Goal: Task Accomplishment & Management: Use online tool/utility

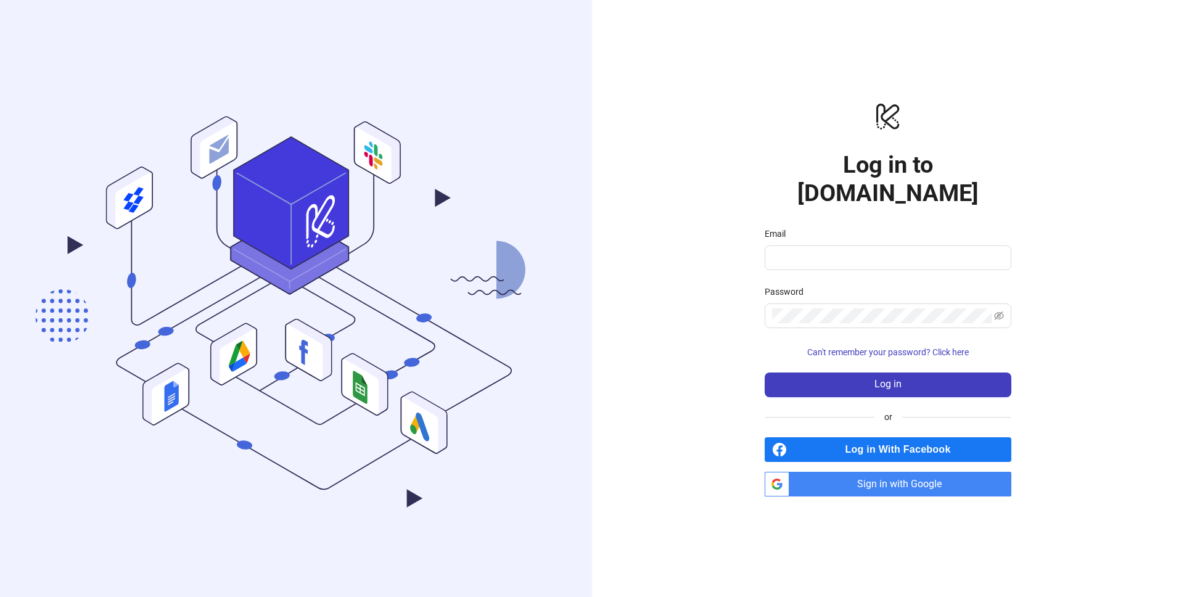
click at [902, 484] on div "logo/logo-mobile Log in to Kitchn.io Email Password Can't remember your passwor…" at bounding box center [888, 298] width 592 height 597
click at [913, 478] on span "Sign in with Google" at bounding box center [902, 484] width 217 height 25
click at [829, 250] on input "Email" at bounding box center [886, 257] width 229 height 15
click at [835, 250] on input "Email" at bounding box center [886, 257] width 229 height 15
click at [871, 481] on span "Sign in with Google" at bounding box center [902, 484] width 217 height 25
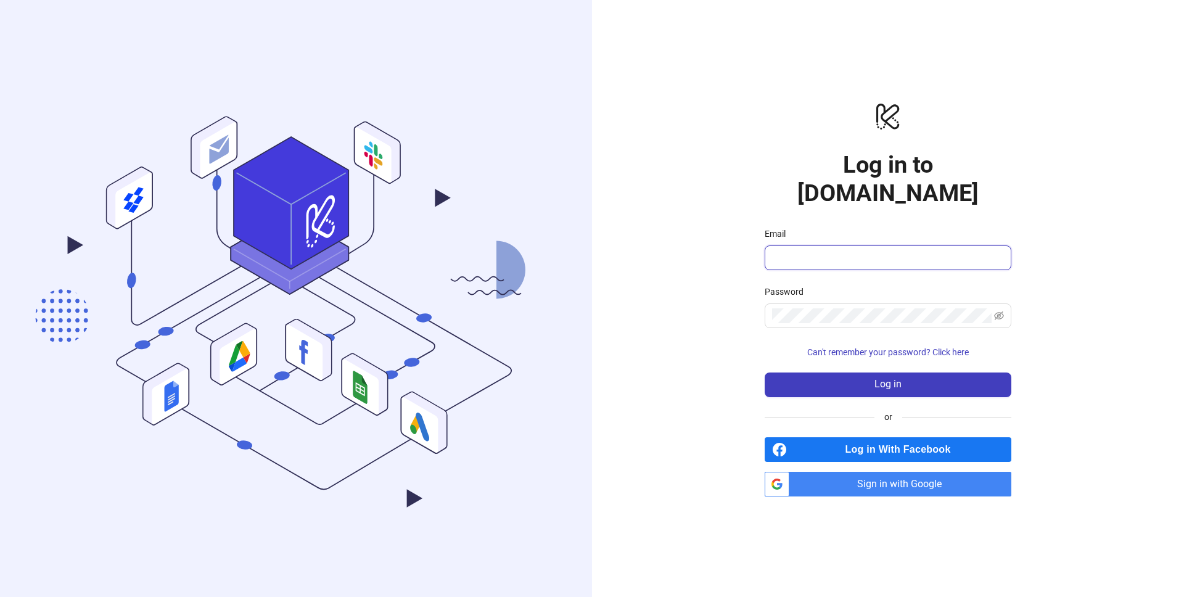
click at [906, 250] on input "Email" at bounding box center [886, 257] width 229 height 15
click at [0, 596] on com-1password-button at bounding box center [0, 597] width 0 height 0
click at [869, 250] on input "Email" at bounding box center [886, 257] width 229 height 15
click at [865, 252] on span at bounding box center [888, 257] width 247 height 25
click at [872, 250] on input "Email" at bounding box center [886, 257] width 229 height 15
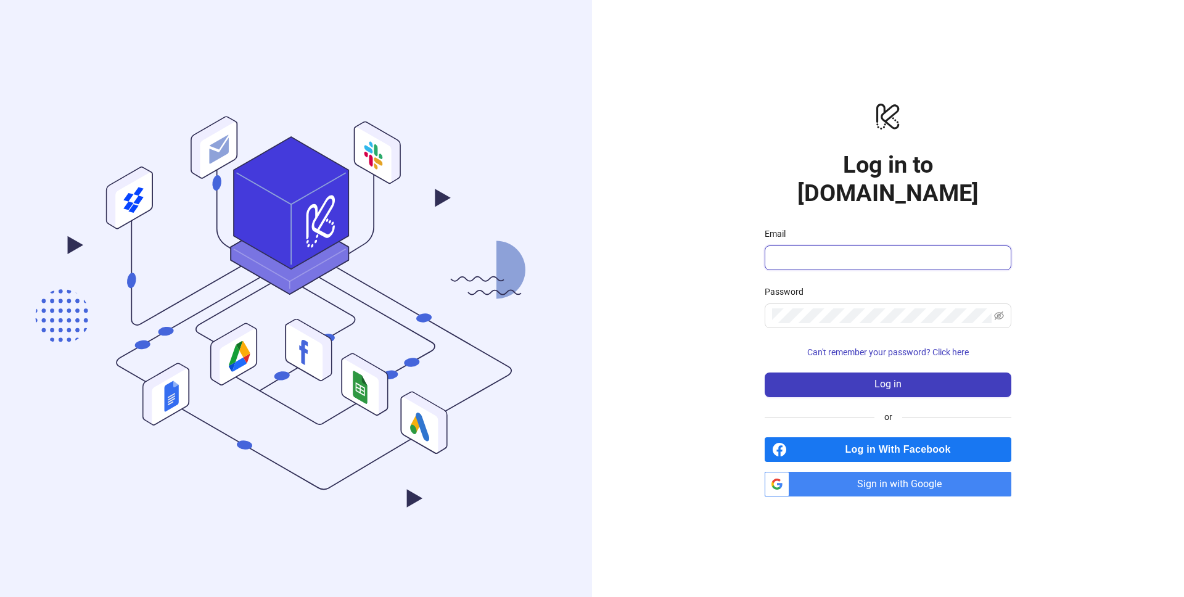
type input "**********"
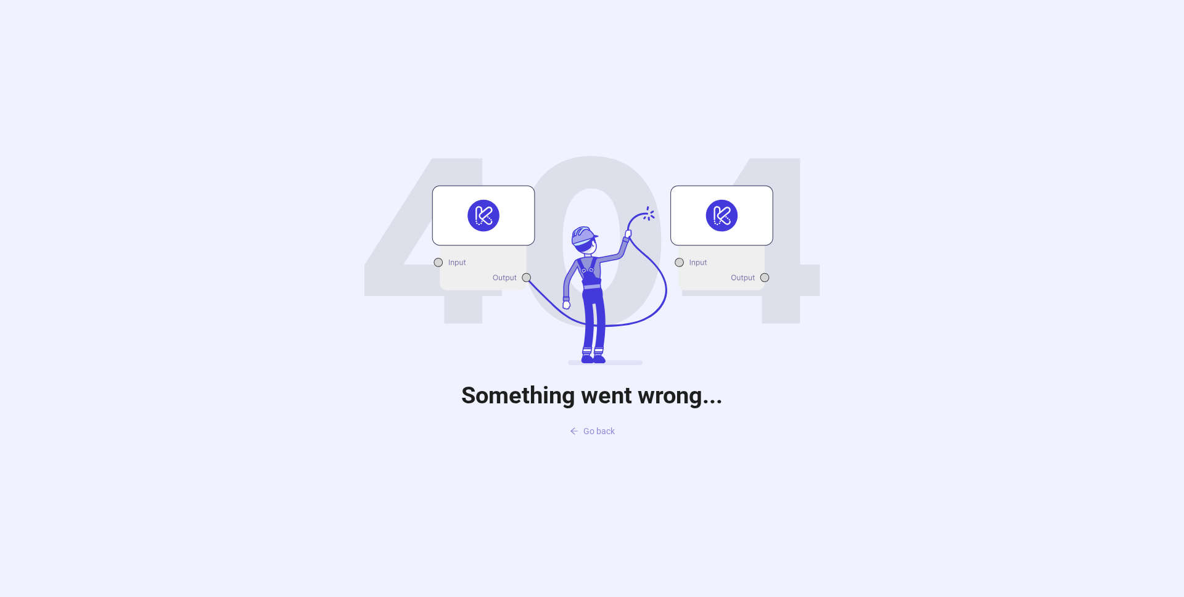
click at [584, 428] on span "Go back" at bounding box center [598, 431] width 31 height 10
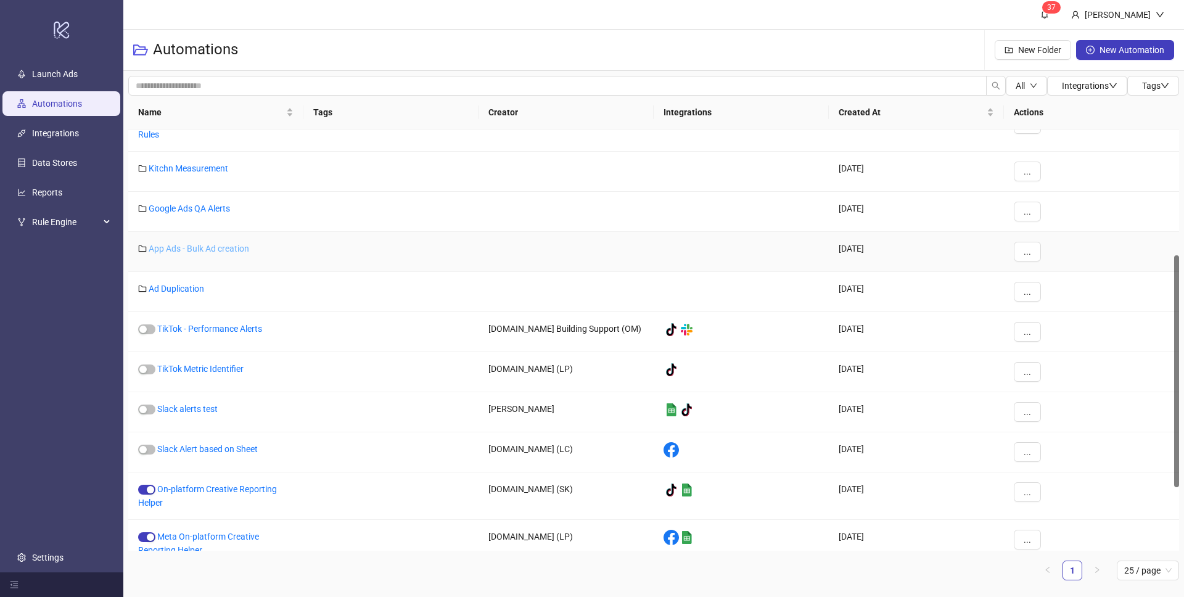
scroll to position [228, 0]
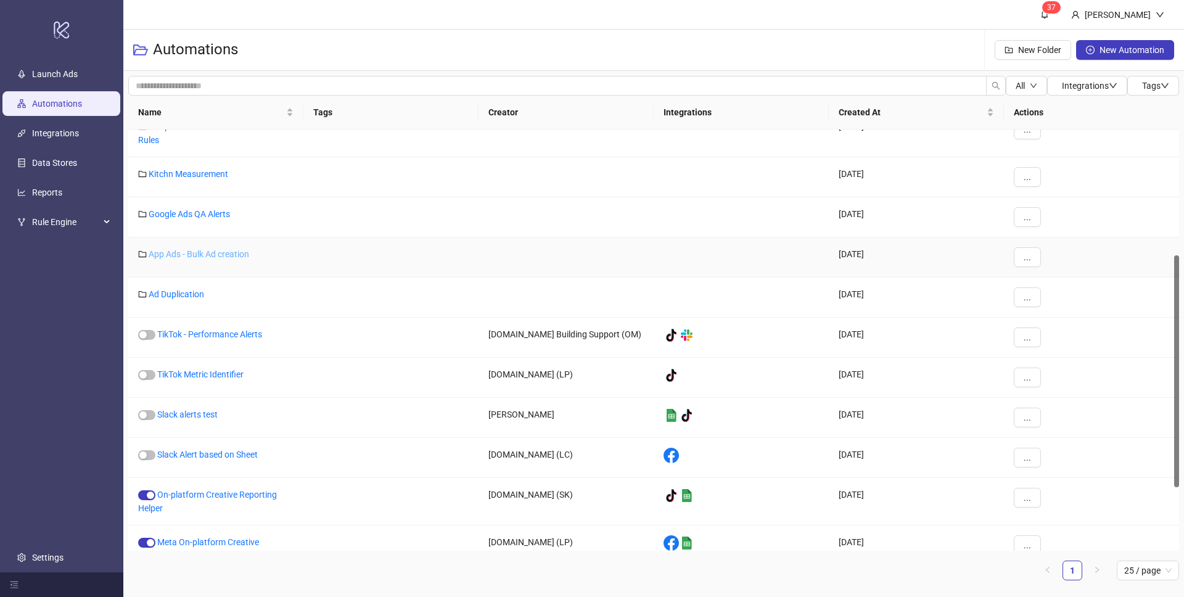
click at [221, 250] on link "App Ads - Bulk Ad creation" at bounding box center [199, 254] width 100 height 10
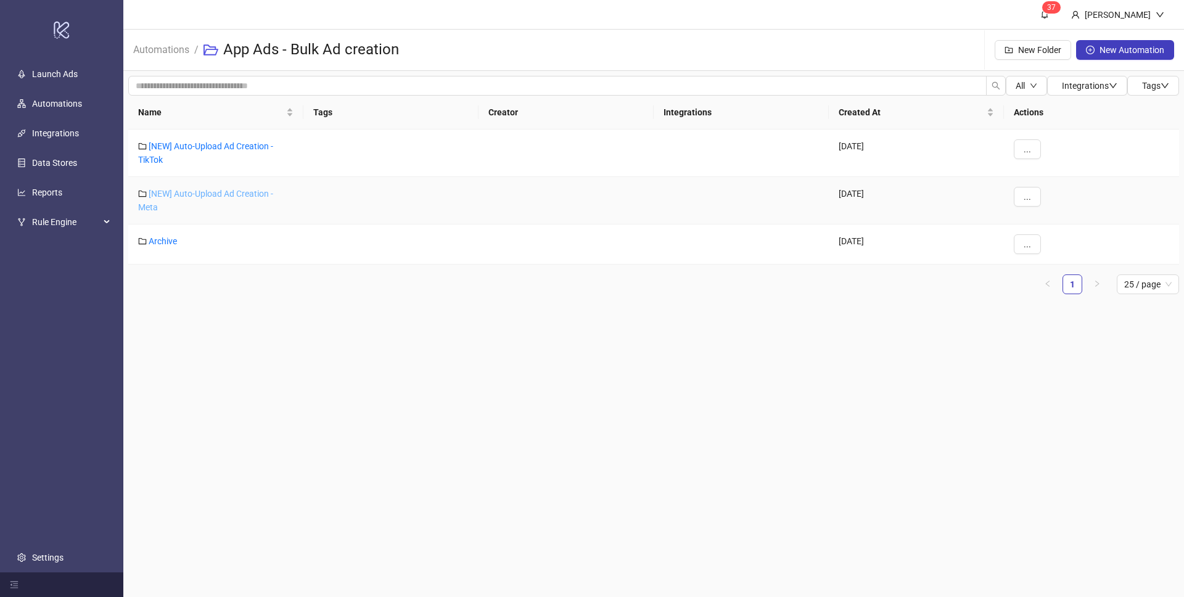
click at [181, 197] on link "[NEW] Auto-Upload Ad Creation - Meta" at bounding box center [205, 200] width 135 height 23
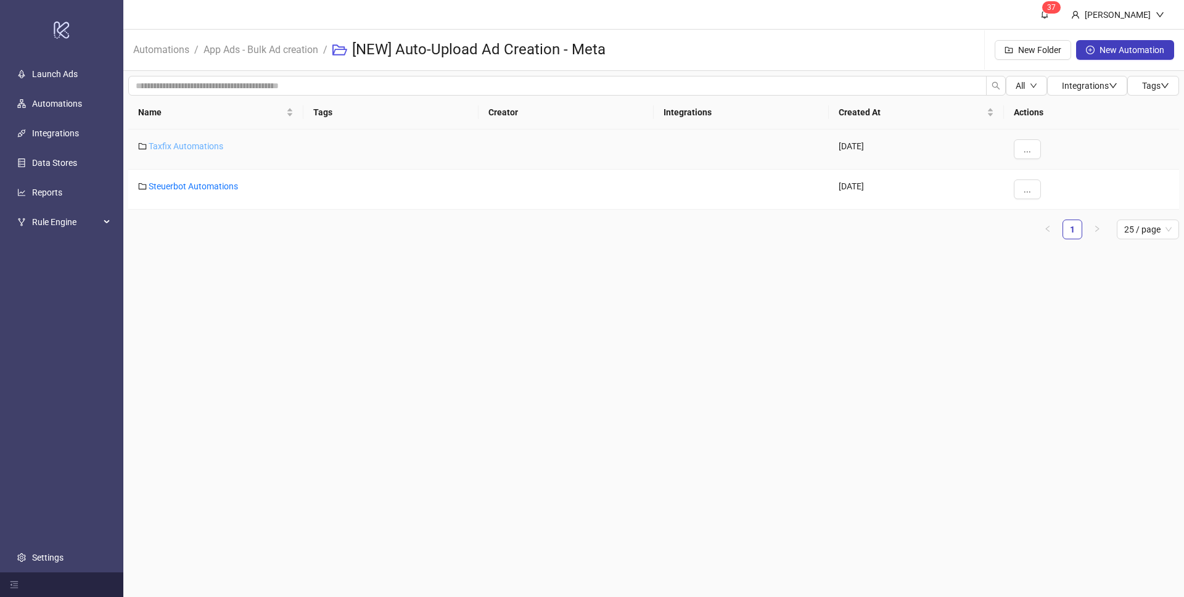
click at [208, 147] on link "Taxfix Automations" at bounding box center [186, 146] width 75 height 10
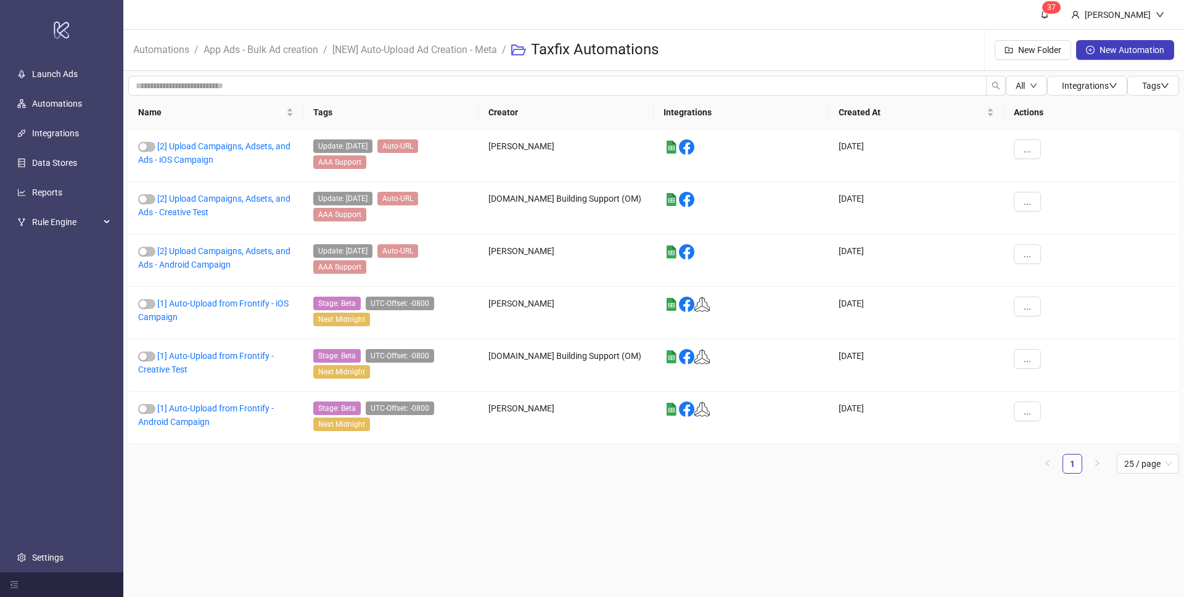
click at [462, 519] on main "3 7 Fernando Meichtri Automations / App Ads - Bulk Ad creation / [NEW] Auto-Upl…" at bounding box center [653, 298] width 1060 height 597
click at [202, 261] on link "[2] Upload Campaigns, Adsets, and Ads - Android Campaign" at bounding box center [214, 257] width 152 height 23
click at [180, 353] on link "[1] Auto-Upload from Frontify - Creative Test" at bounding box center [206, 362] width 136 height 23
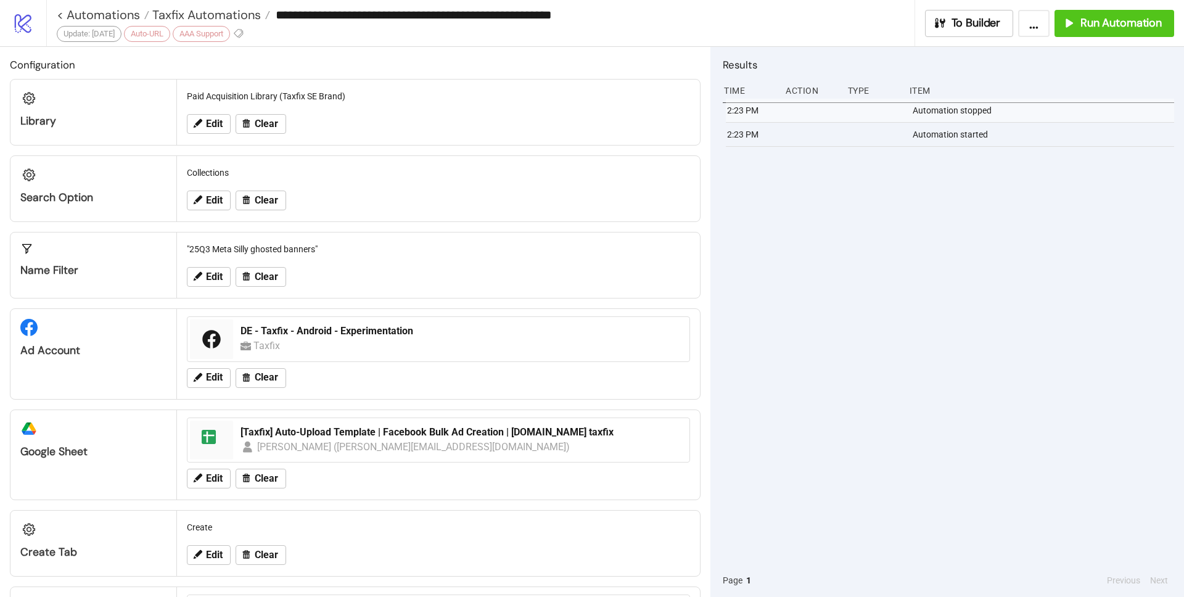
type input "**********"
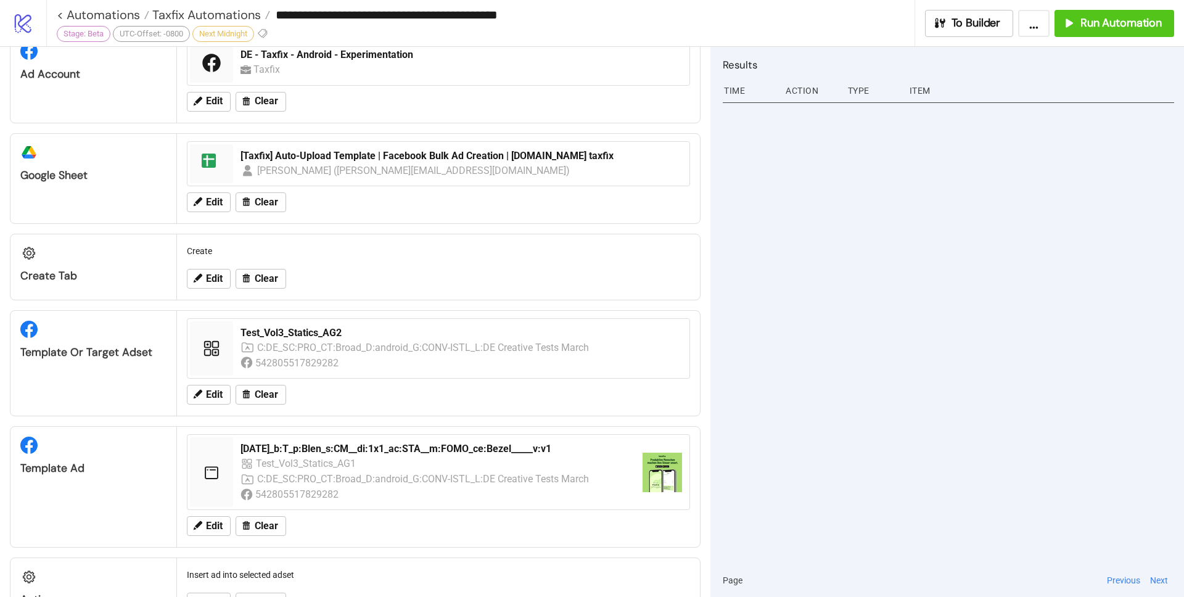
scroll to position [256, 0]
